Goal: Information Seeking & Learning: Find specific fact

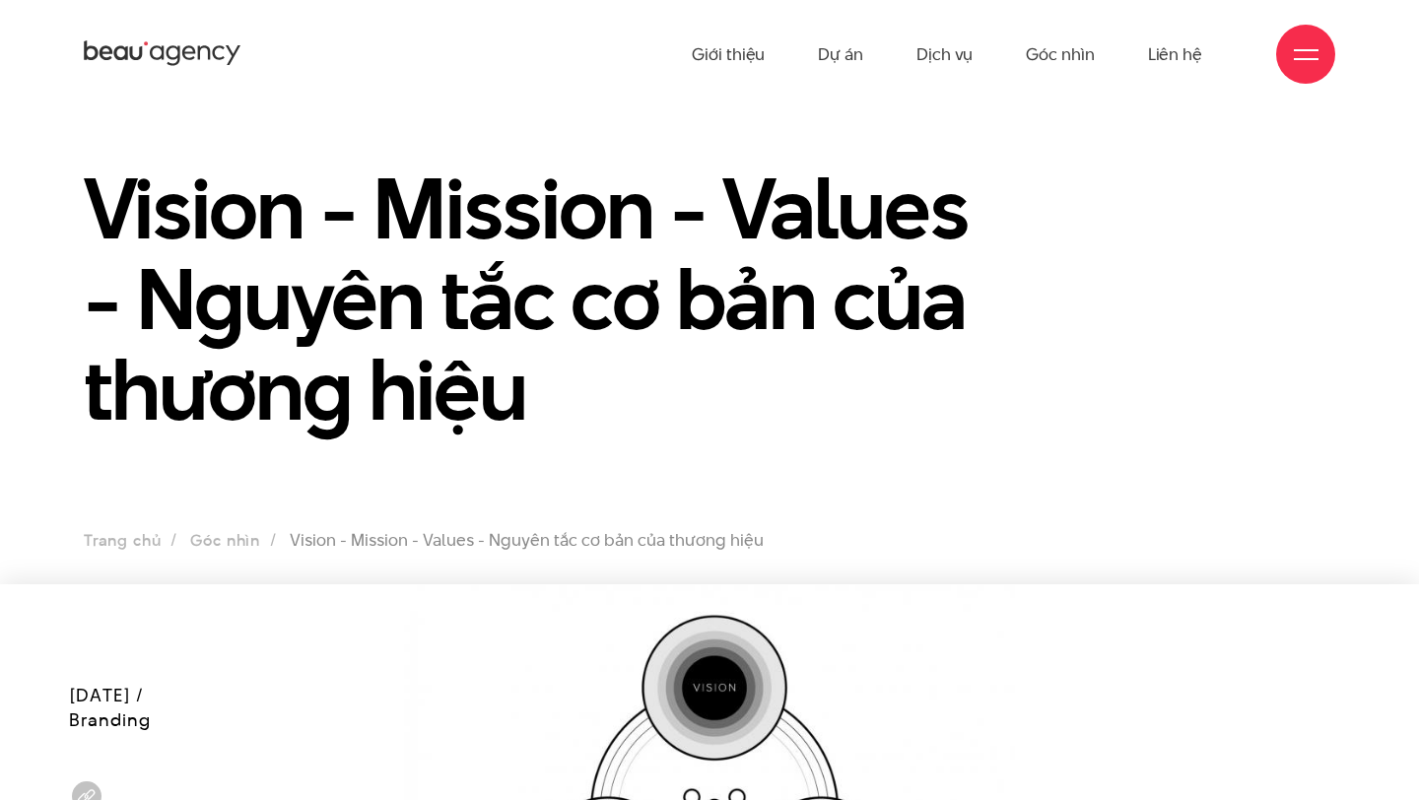
click at [219, 194] on h1 "Vision - Mission - Values - Nguyên tắc cơ bản của thương hiệu" at bounding box center [549, 299] width 931 height 272
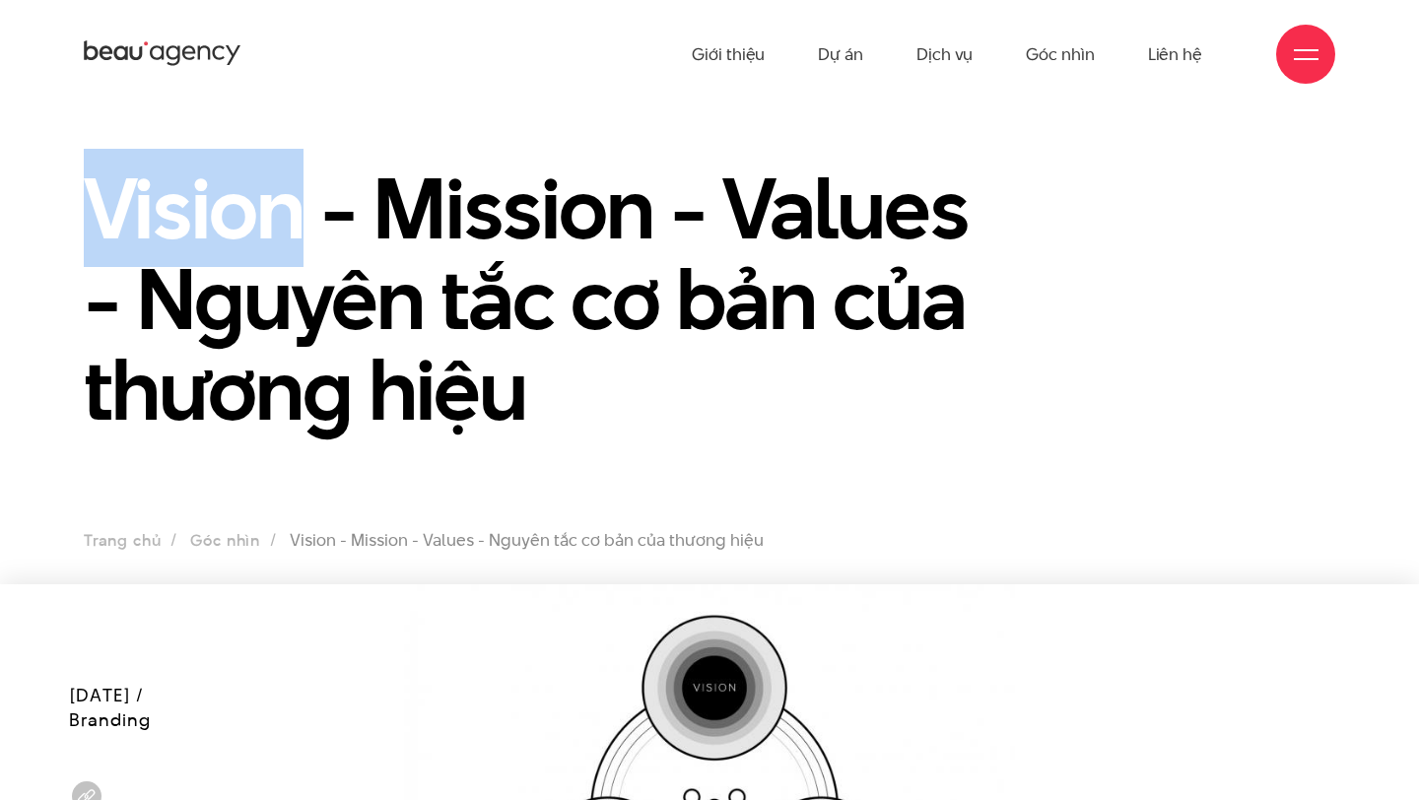
click at [219, 194] on h1 "Vision - Mission - Values - Nguyên tắc cơ bản của thương hiệu" at bounding box center [549, 299] width 931 height 272
copy h1 "Vision"
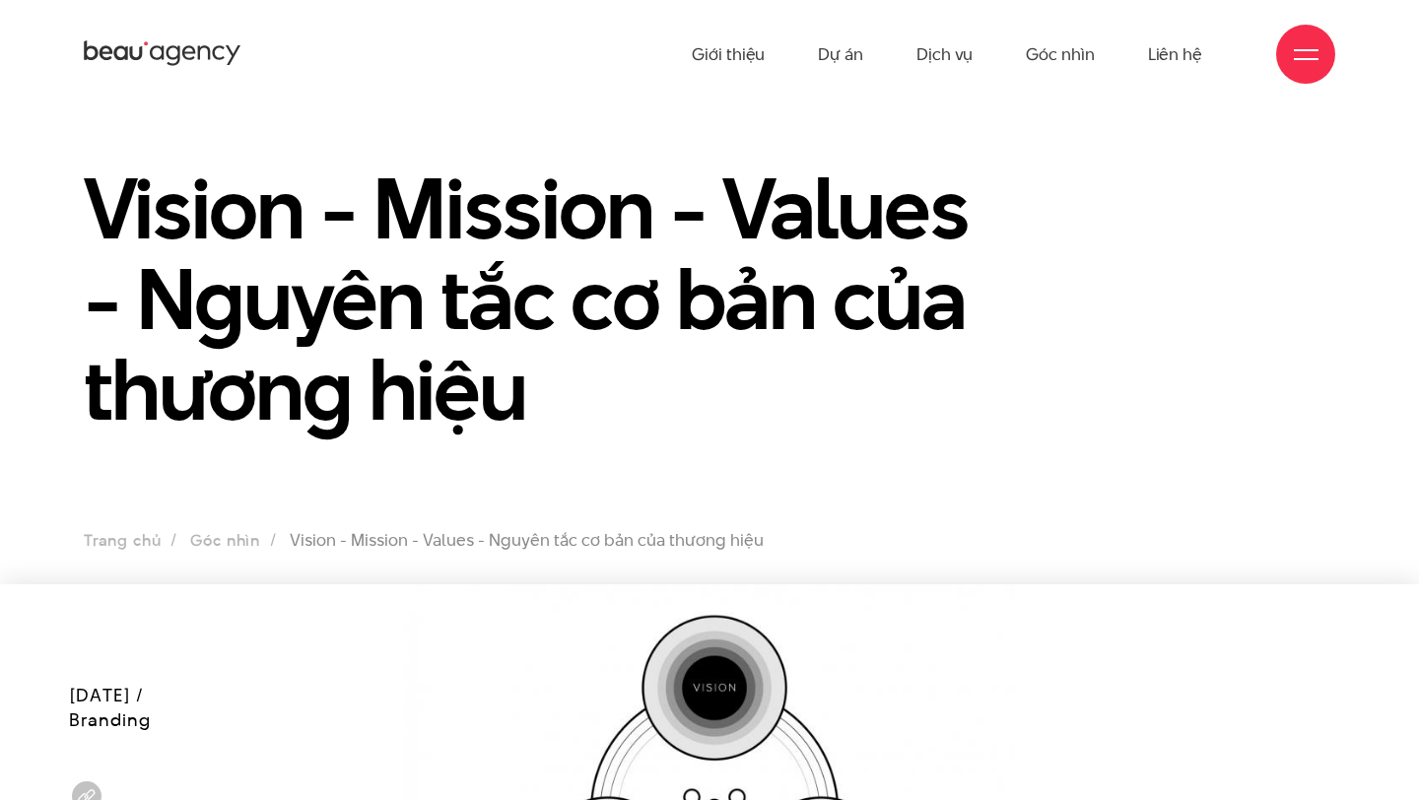
click at [842, 197] on h1 "Vision - Mission - Values - Nguyên tắc cơ bản của thương hiệu" at bounding box center [549, 299] width 931 height 272
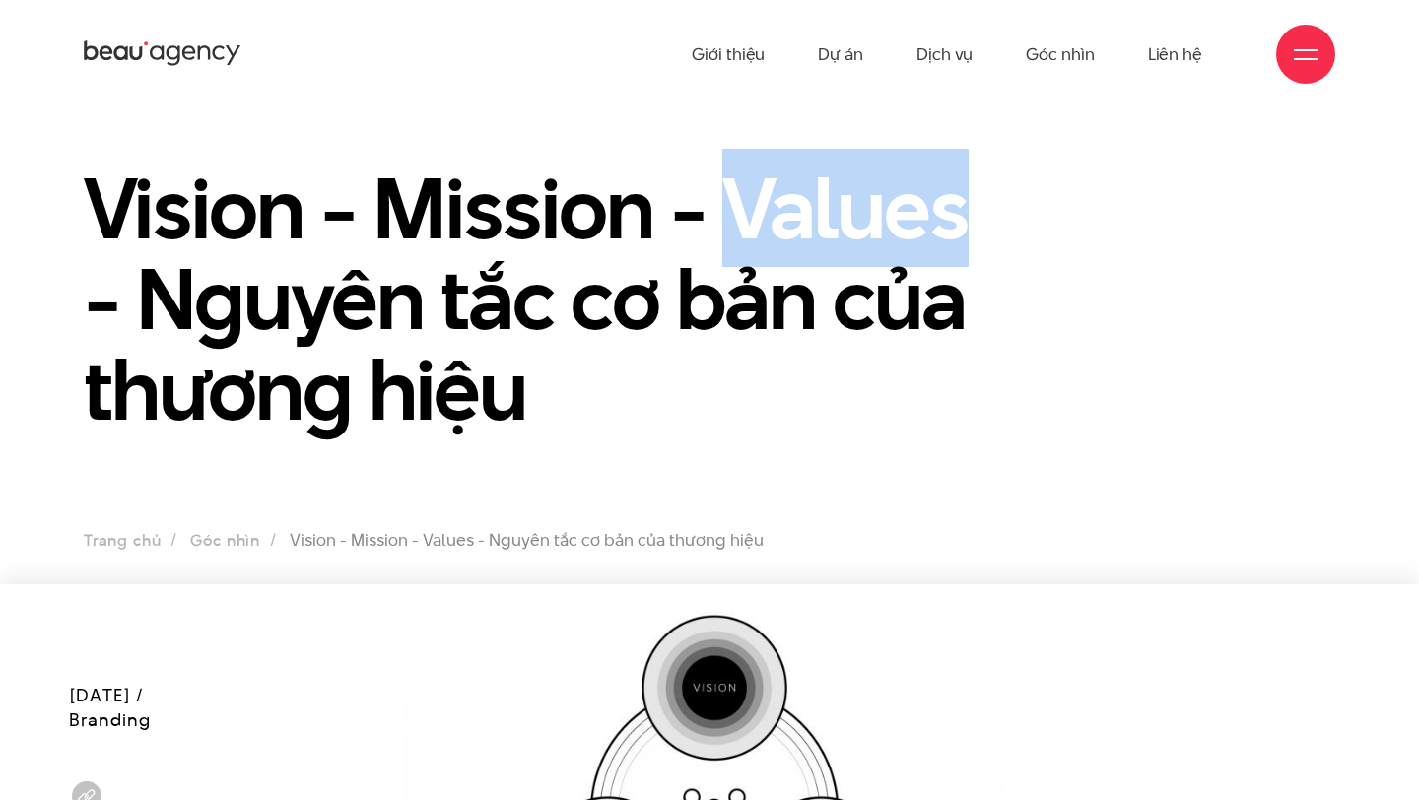
click at [842, 198] on h1 "Vision - Mission - Values - Nguyên tắc cơ bản của thương hiệu" at bounding box center [549, 299] width 931 height 272
copy h1 "Values"
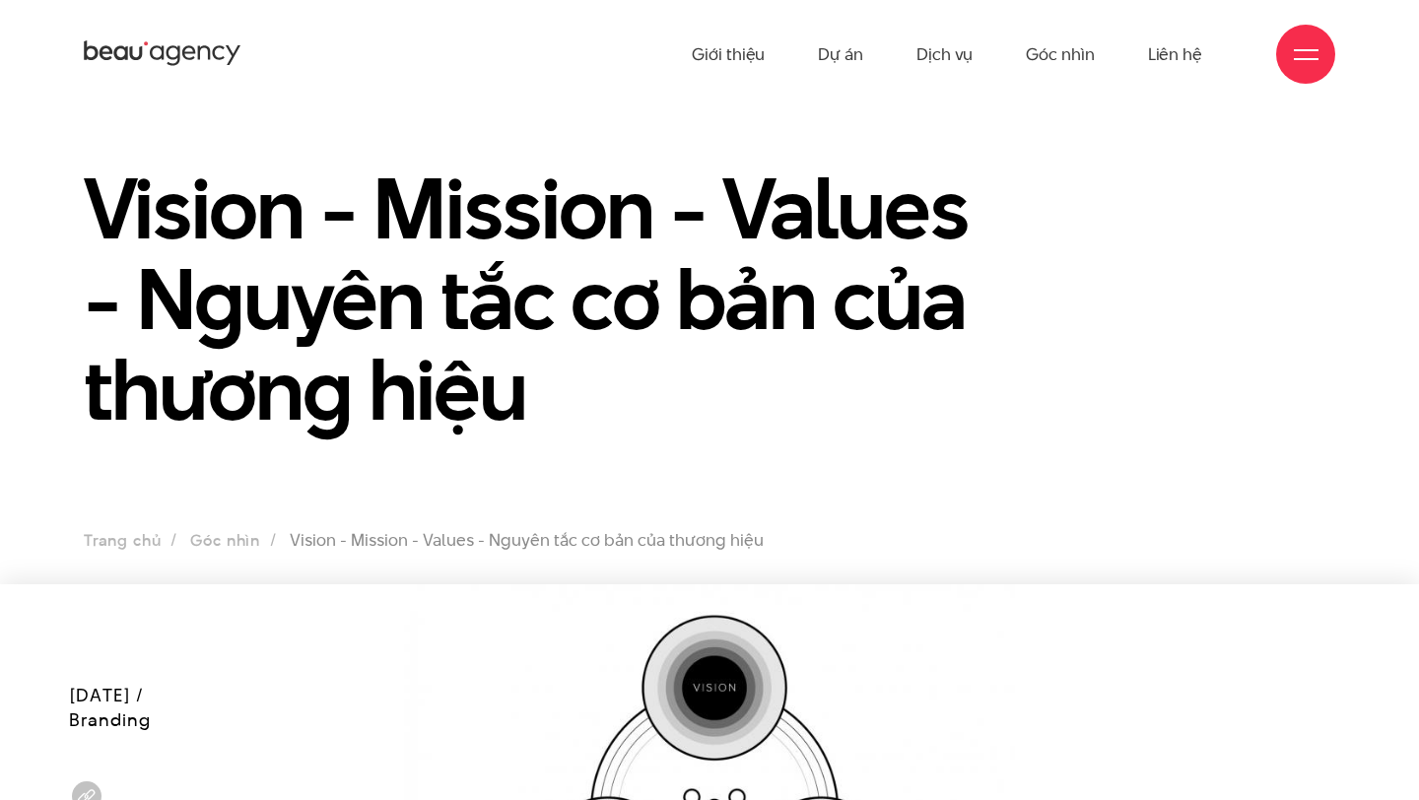
click at [215, 219] on h1 "Vision - Mission - Values - Nguyên tắc cơ bản của thương hiệu" at bounding box center [549, 299] width 931 height 272
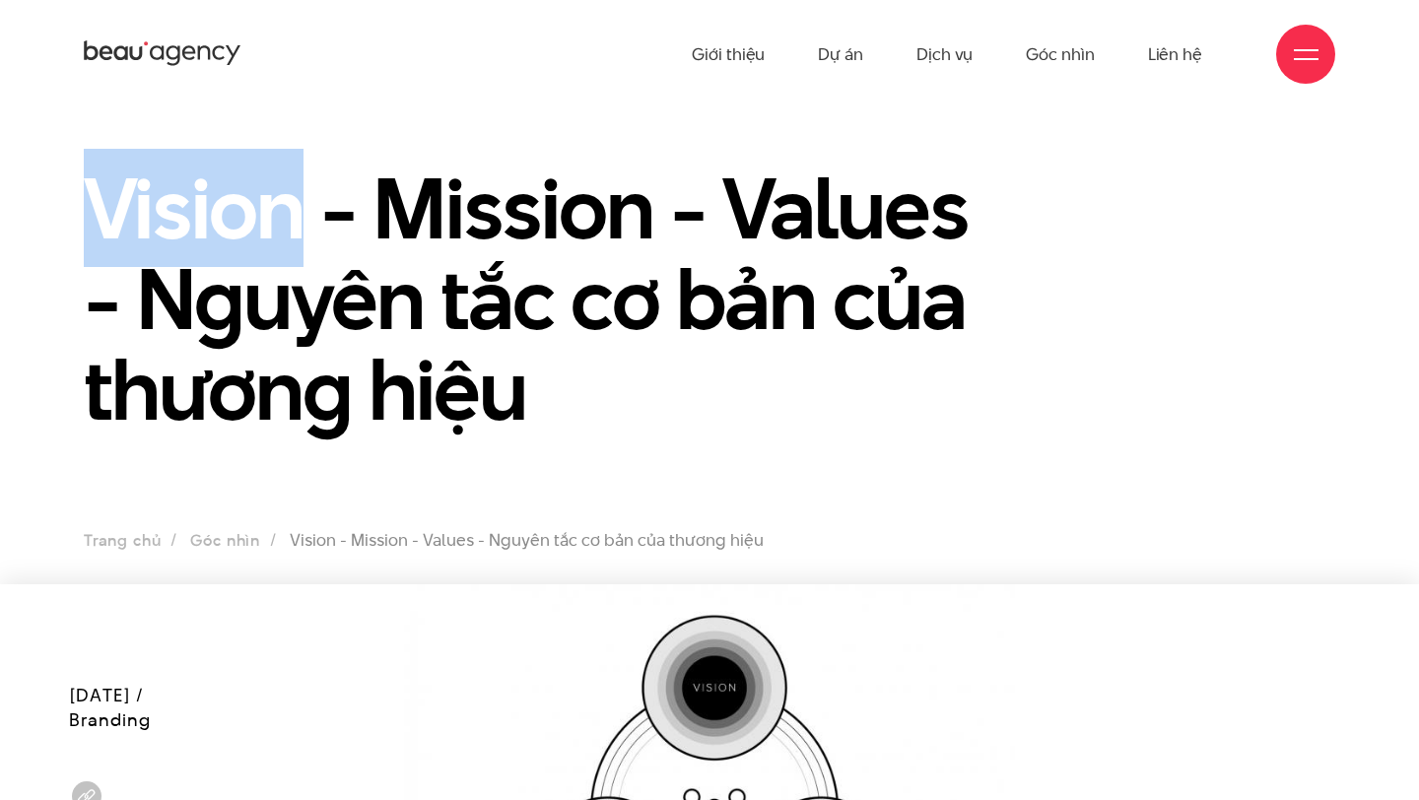
click at [215, 219] on h1 "Vision - Mission - Values - Nguyên tắc cơ bản của thương hiệu" at bounding box center [549, 299] width 931 height 272
copy h1 "Vision"
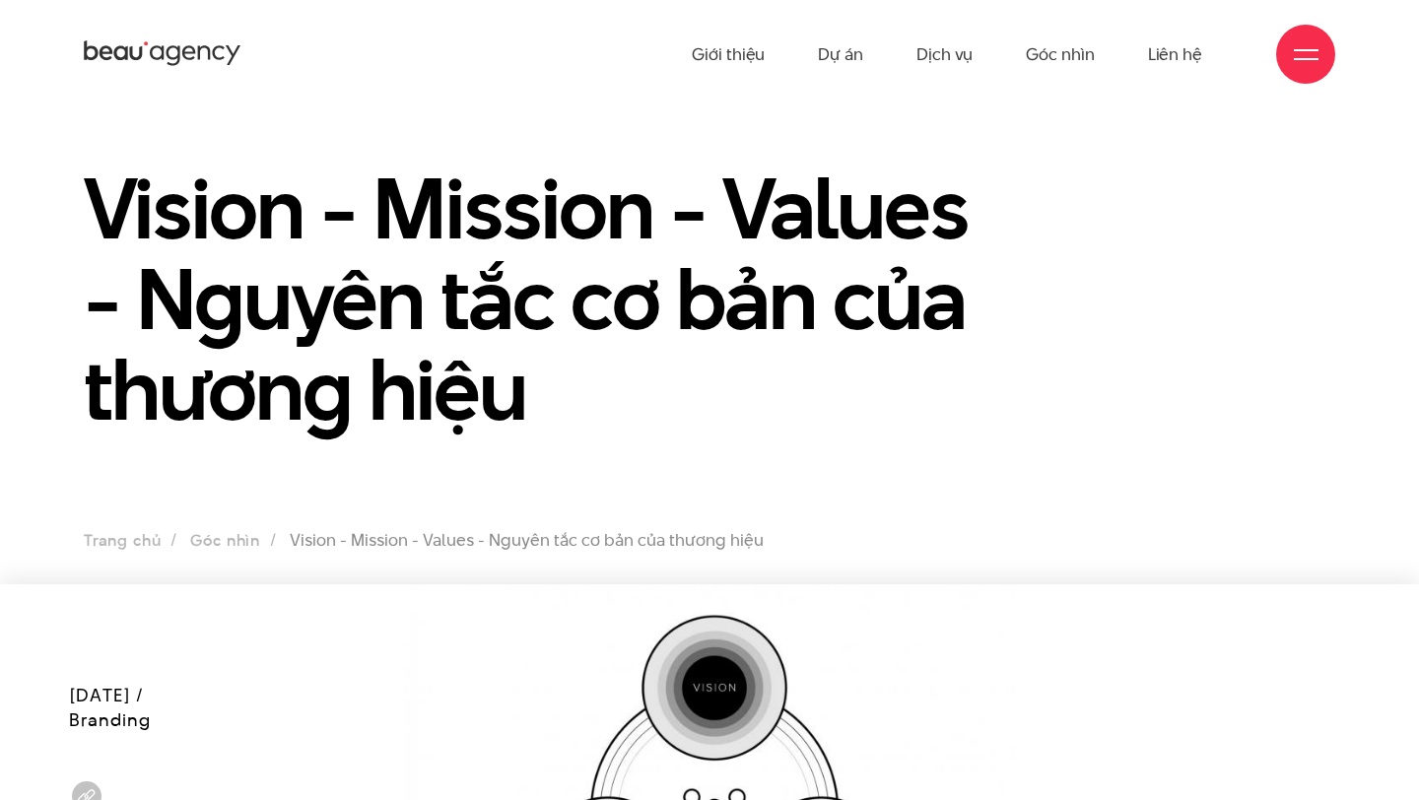
click at [475, 210] on h1 "Vision - Mission - Values - Nguyên tắc cơ bản của thương hiệu" at bounding box center [549, 299] width 931 height 272
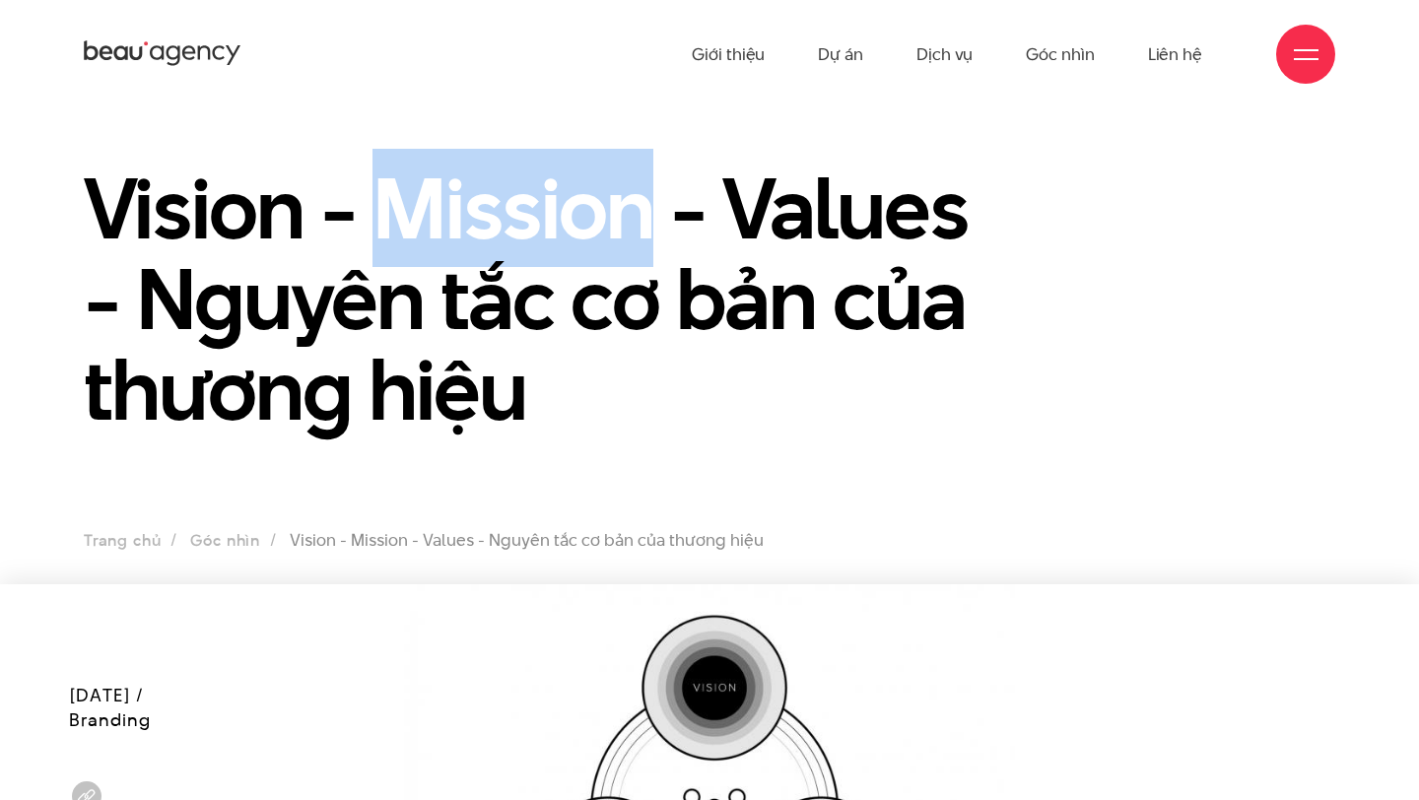
click at [476, 210] on h1 "Vision - Mission - Values - Nguyên tắc cơ bản của thương hiệu" at bounding box center [549, 299] width 931 height 272
copy h1 "Mission"
